Goal: Download file/media

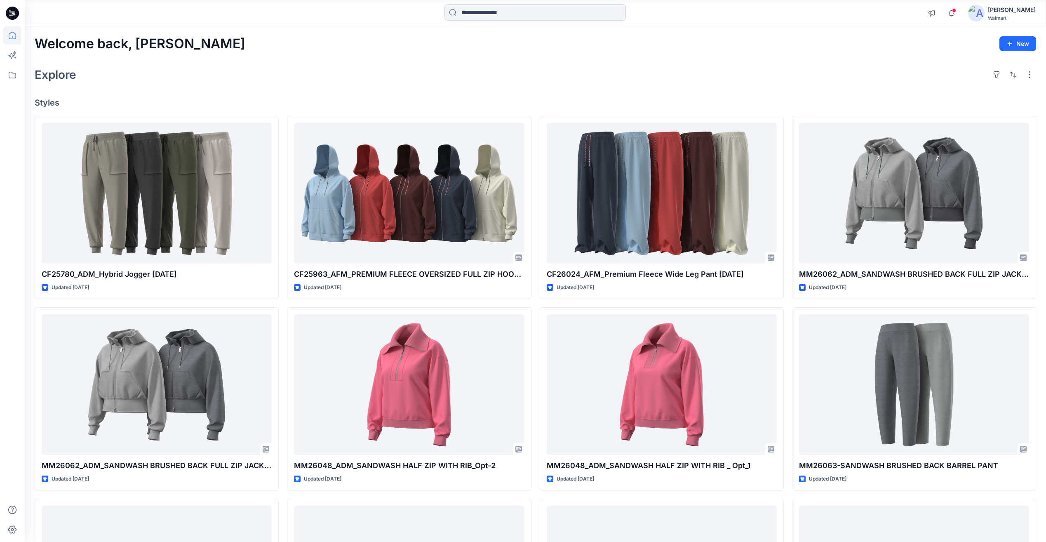
click at [480, 19] on input at bounding box center [534, 12] width 181 height 16
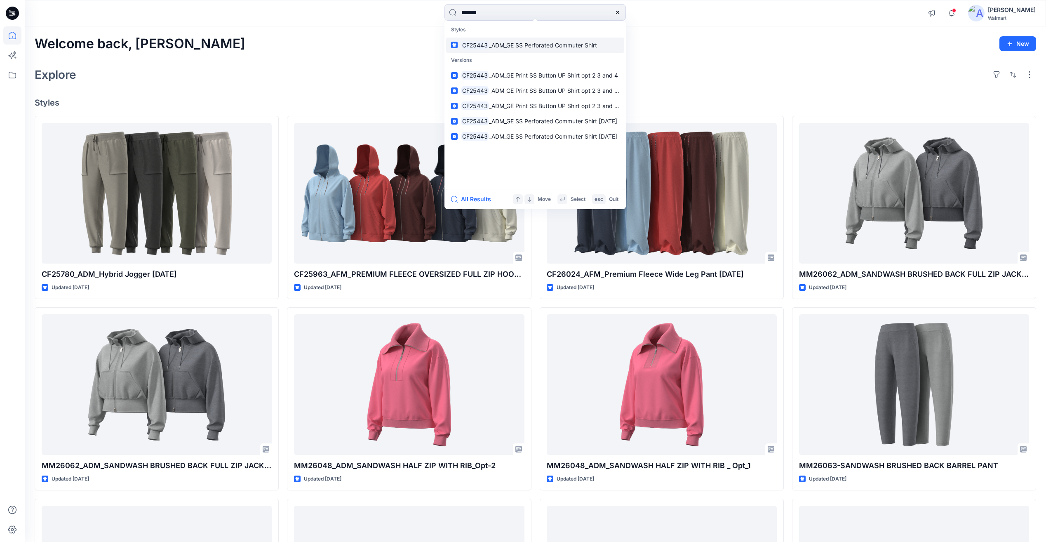
type input "*******"
click at [507, 52] on link "CF25443 _ADM_GE SS Perforated Commuter Shirt" at bounding box center [535, 45] width 178 height 15
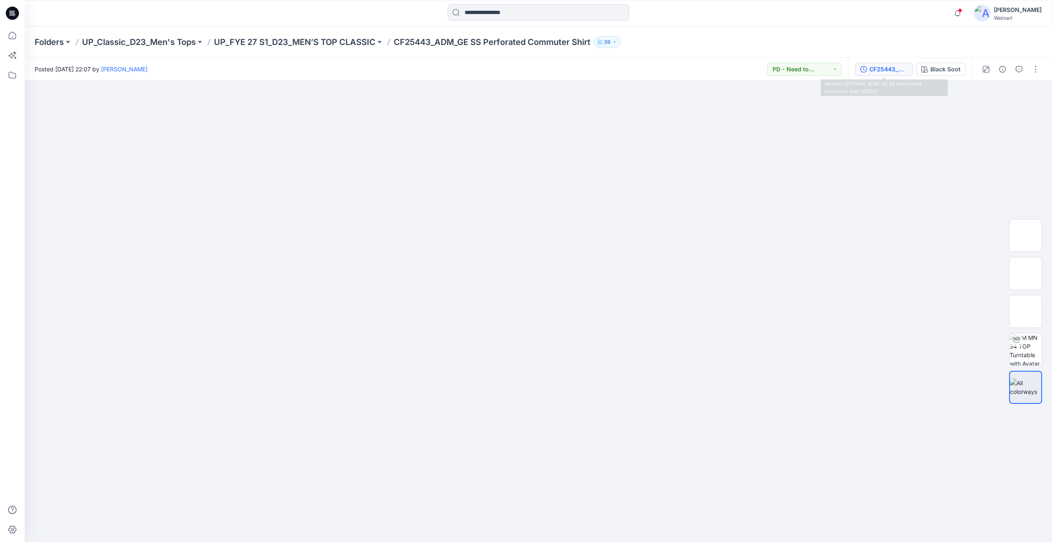
click at [882, 71] on div "CF25443_ADM_GE SS Perforated Commuter Shirt [DATE]" at bounding box center [889, 69] width 38 height 9
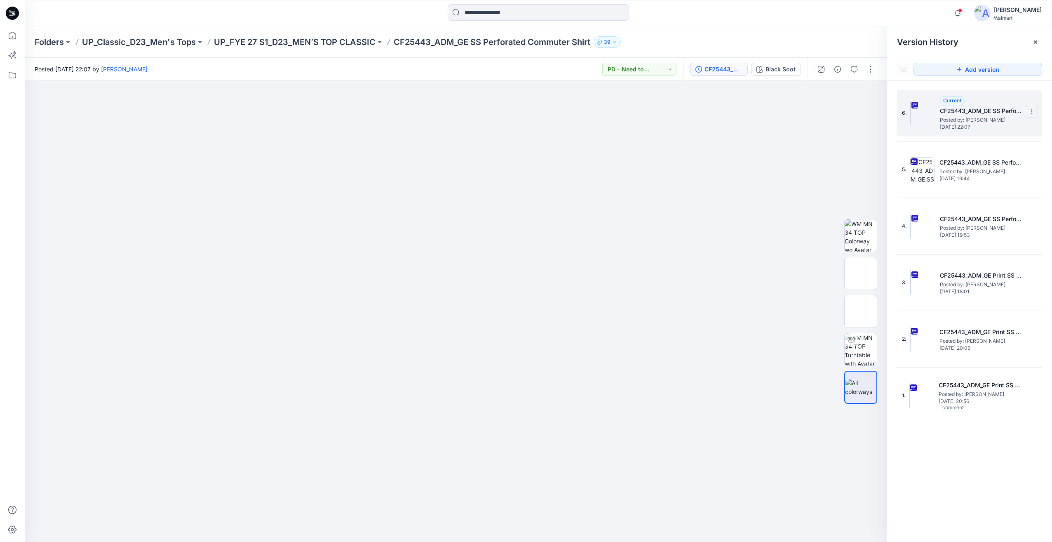
click at [1033, 113] on icon at bounding box center [1032, 111] width 7 height 7
click at [993, 127] on span "Download Source BW File" at bounding box center [990, 128] width 69 height 10
click at [506, 19] on input at bounding box center [538, 12] width 181 height 16
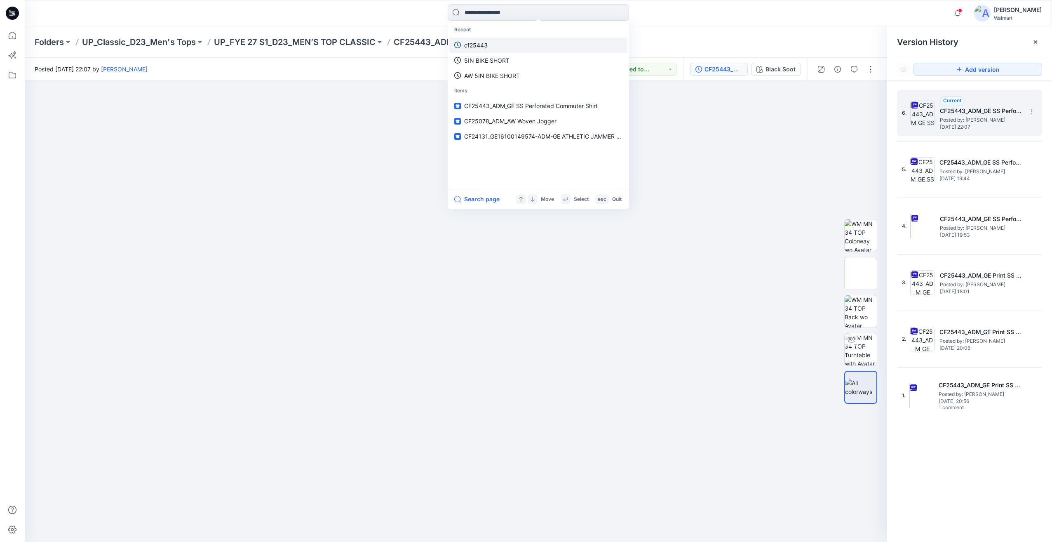
click at [498, 46] on link "cf25443" at bounding box center [538, 45] width 178 height 15
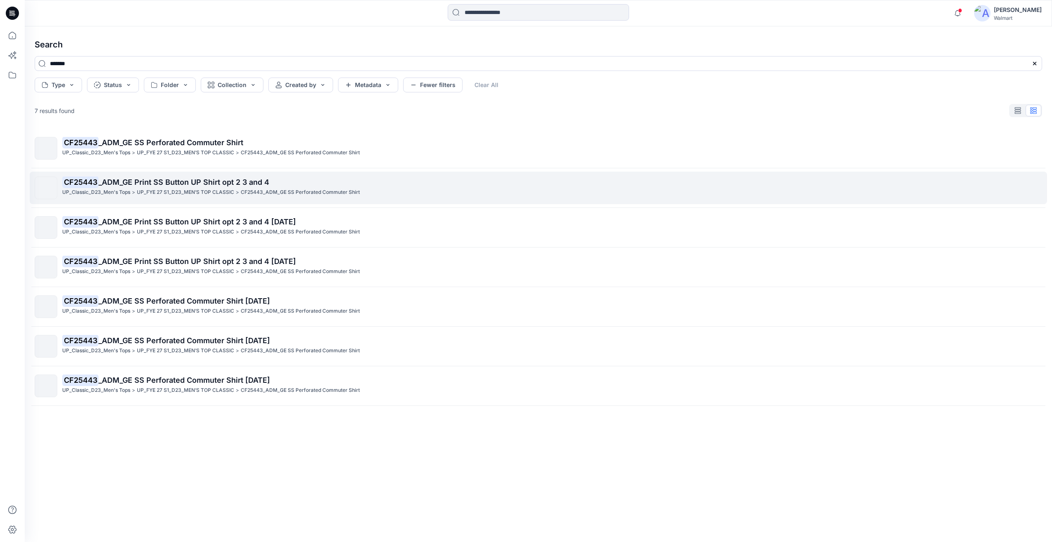
click at [312, 192] on p "CF25443_ADM_GE SS Perforated Commuter Shirt" at bounding box center [300, 192] width 119 height 9
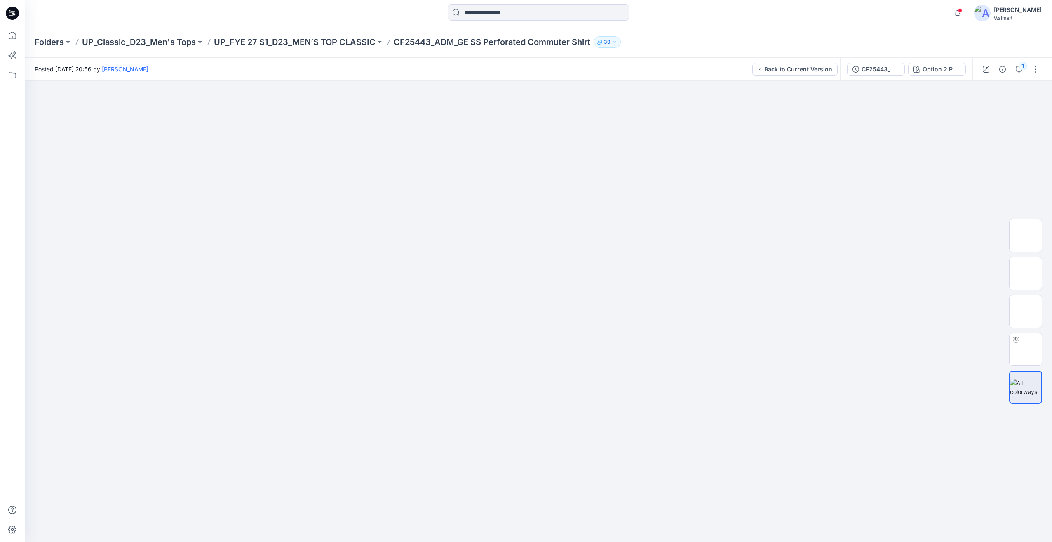
click at [781, 25] on div "Notifications [PERSON_NAME] commented on MM25831_ADM_MENS FAVORITE KNIT SHIRT- …" at bounding box center [539, 13] width 1028 height 26
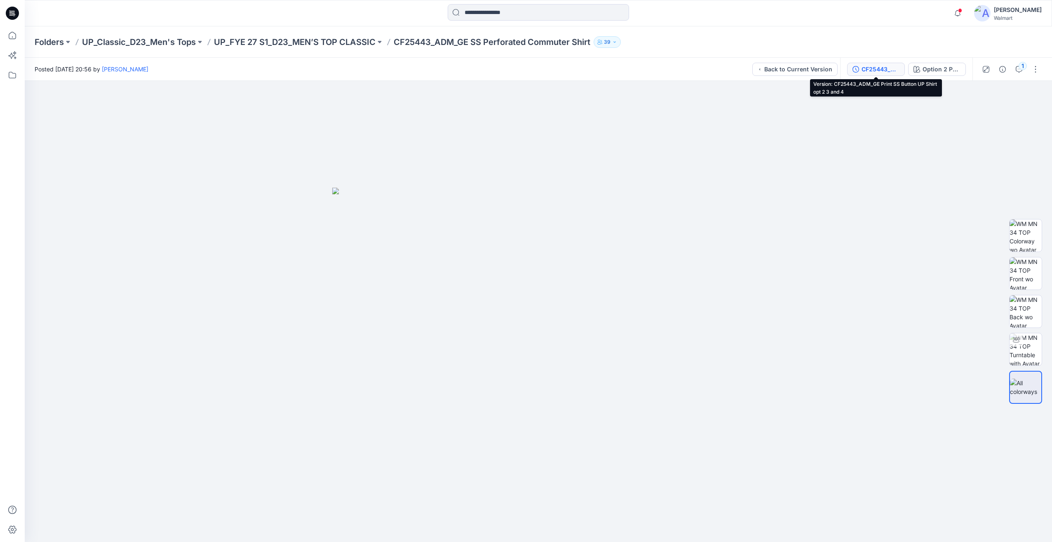
click at [876, 65] on div "CF25443_ADM_GE Print SS Button UP Shirt opt 2 3 and 4" at bounding box center [881, 69] width 38 height 9
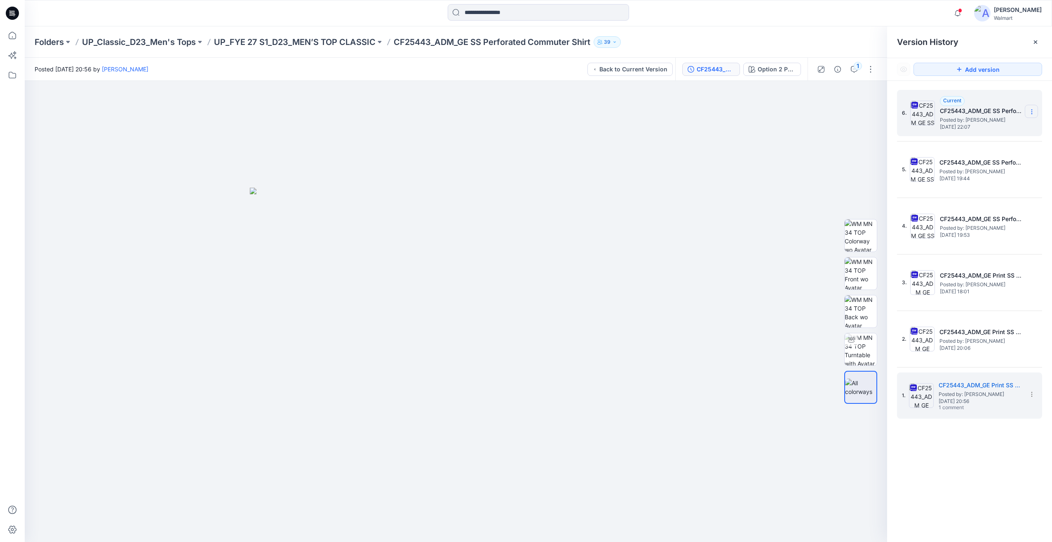
click at [1033, 108] on icon at bounding box center [1032, 111] width 7 height 7
click at [972, 131] on span "Download Source BW File" at bounding box center [990, 128] width 69 height 10
